Goal: Transaction & Acquisition: Purchase product/service

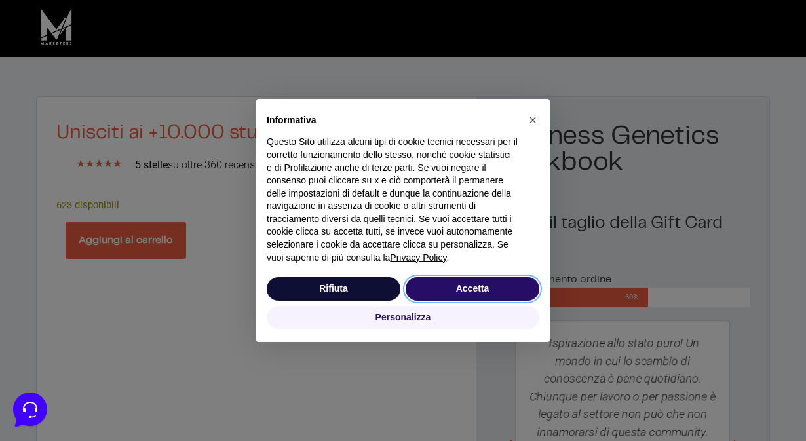
click at [469, 289] on button "Accetta" at bounding box center [473, 289] width 134 height 24
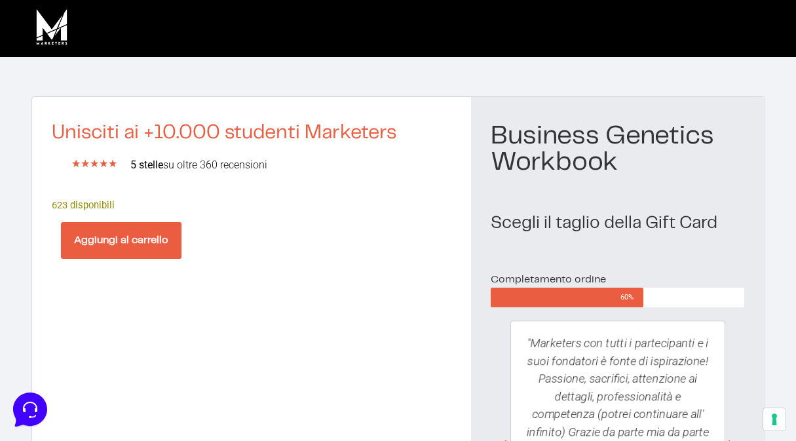
click at [123, 241] on button "Aggiungi al carrello" at bounding box center [121, 240] width 121 height 37
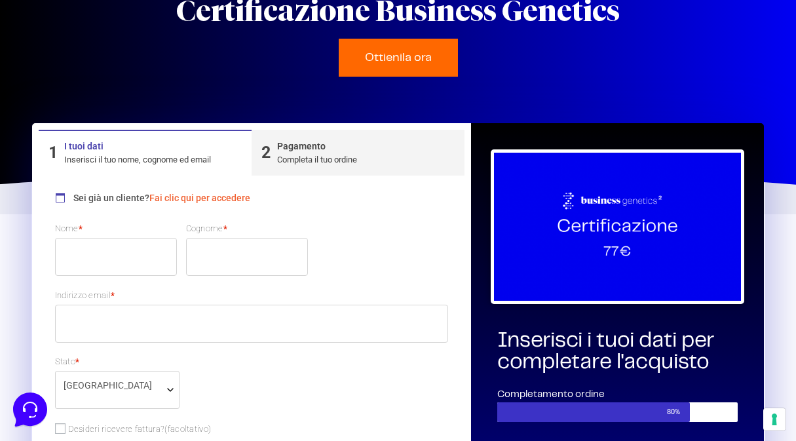
scroll to position [100, 0]
